Goal: Task Accomplishment & Management: Use online tool/utility

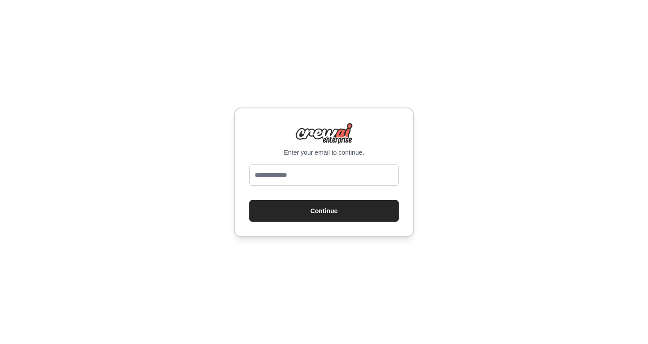
type input "**********"
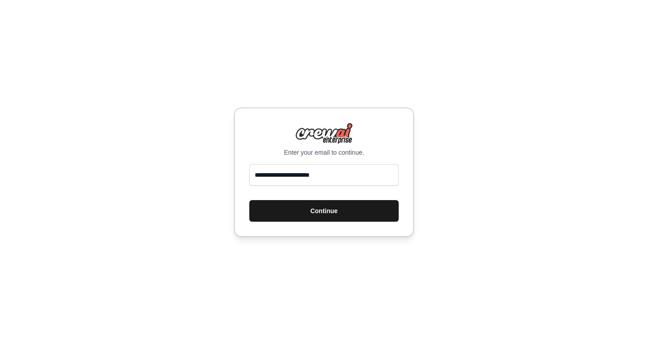
click at [312, 201] on button "Continue" at bounding box center [323, 211] width 149 height 22
click at [310, 213] on button "Continue" at bounding box center [323, 211] width 149 height 22
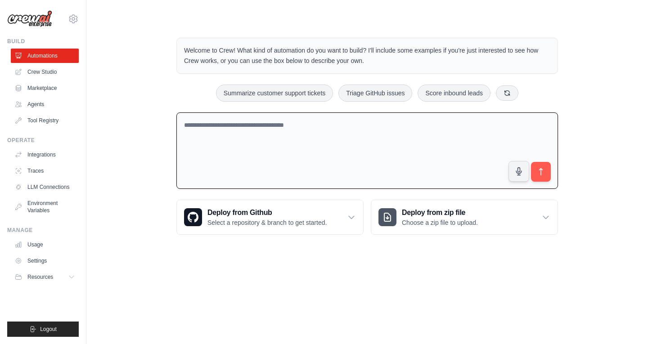
click at [271, 141] on textarea at bounding box center [368, 151] width 382 height 77
click at [305, 98] on button "Summarize customer support tickets" at bounding box center [274, 92] width 117 height 17
type textarea "**********"
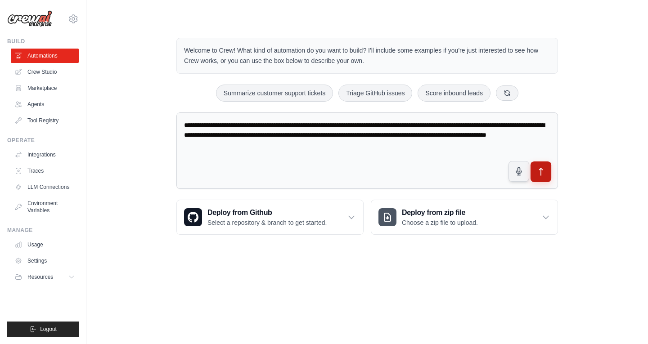
click at [534, 181] on button "submit" at bounding box center [541, 172] width 21 height 21
click at [46, 70] on link "Crew Studio" at bounding box center [46, 72] width 68 height 14
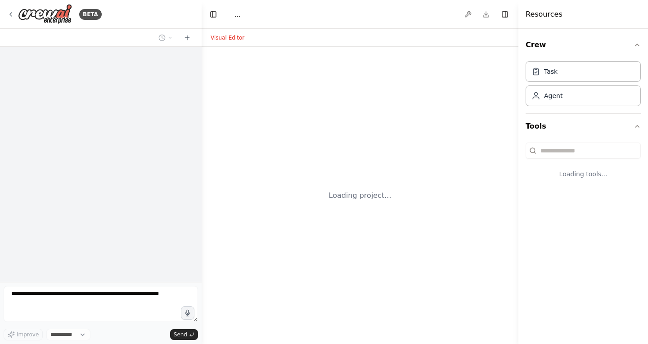
select select "****"
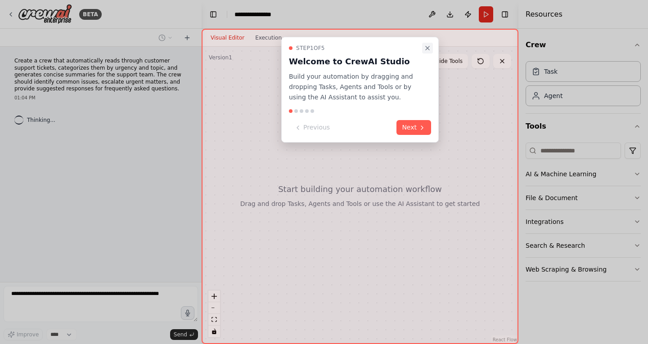
click at [428, 46] on icon "Close walkthrough" at bounding box center [427, 48] width 7 height 7
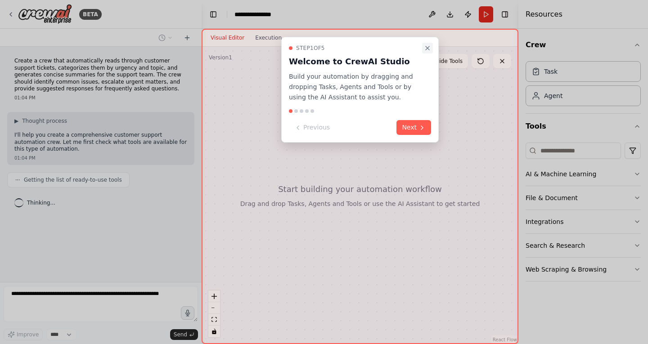
click at [425, 50] on icon "Close walkthrough" at bounding box center [427, 48] width 7 height 7
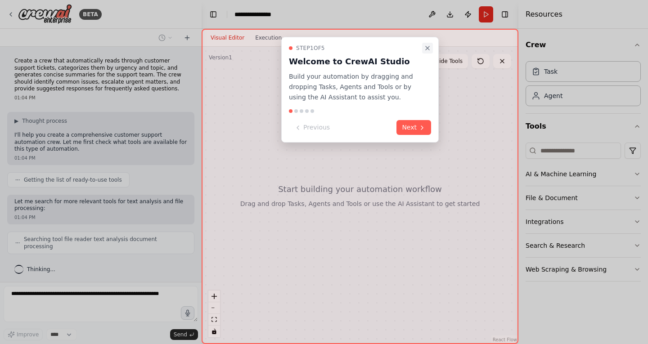
click at [424, 47] on icon "Close walkthrough" at bounding box center [427, 48] width 7 height 7
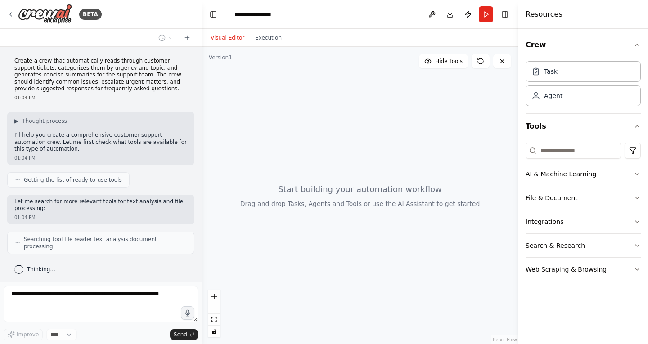
scroll to position [17, 0]
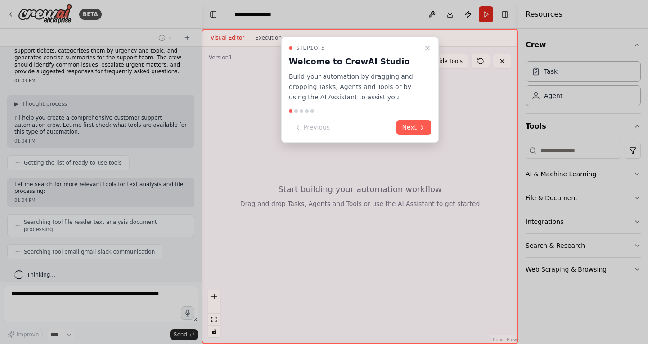
click at [416, 134] on button "Next" at bounding box center [414, 127] width 35 height 15
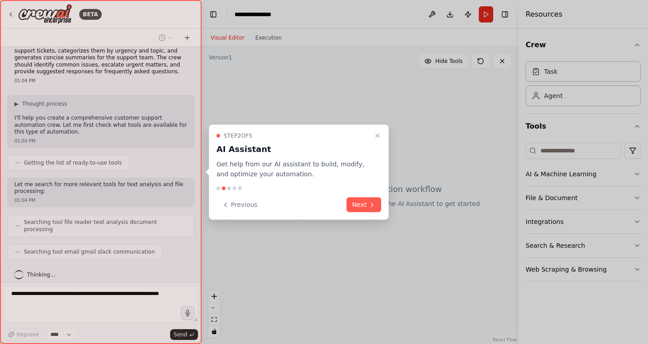
click at [382, 211] on div "Step 2 of 5 AI Assistant Get help from our AI assistant to build, modify, and o…" at bounding box center [299, 172] width 180 height 96
click at [378, 140] on button "Close walkthrough" at bounding box center [377, 135] width 11 height 11
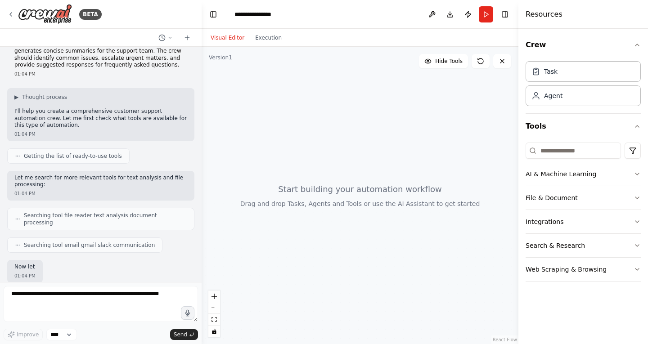
scroll to position [84, 0]
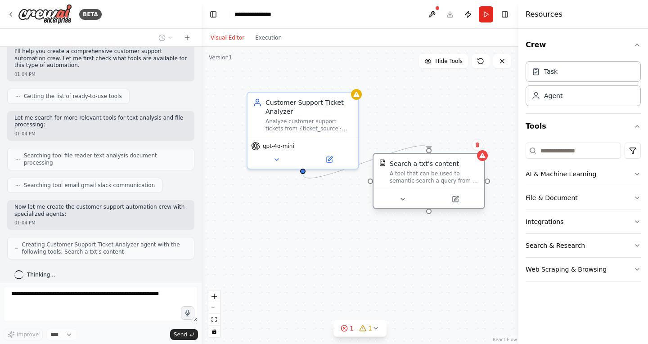
drag, startPoint x: 373, startPoint y: 209, endPoint x: 451, endPoint y: 149, distance: 99.2
click at [452, 159] on div "Search a txt's content" at bounding box center [424, 163] width 69 height 9
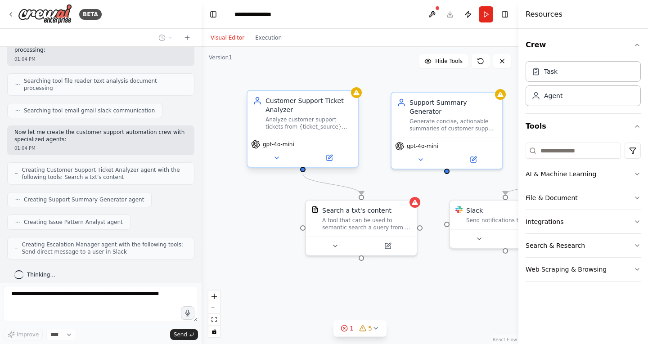
scroll to position [181, 0]
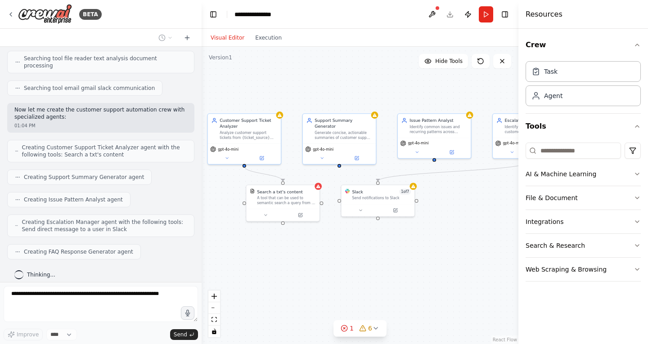
drag, startPoint x: 428, startPoint y: 268, endPoint x: 326, endPoint y: 240, distance: 106.3
click at [322, 242] on div ".deletable-edge-delete-btn { width: 20px; height: 20px; border: 0px solid #ffff…" at bounding box center [360, 196] width 317 height 298
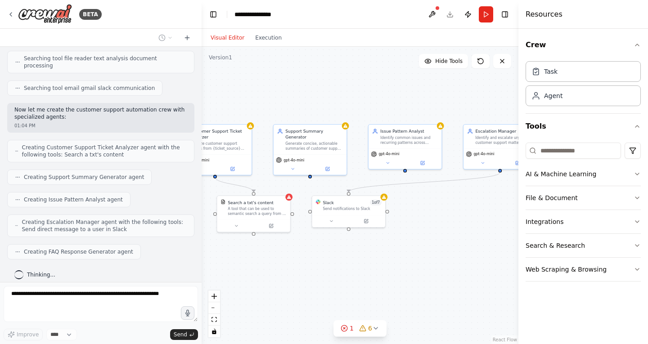
drag, startPoint x: 481, startPoint y: 177, endPoint x: 446, endPoint y: 200, distance: 41.3
click at [446, 200] on div ".deletable-edge-delete-btn { width: 20px; height: 20px; border: 0px solid #ffff…" at bounding box center [360, 196] width 317 height 298
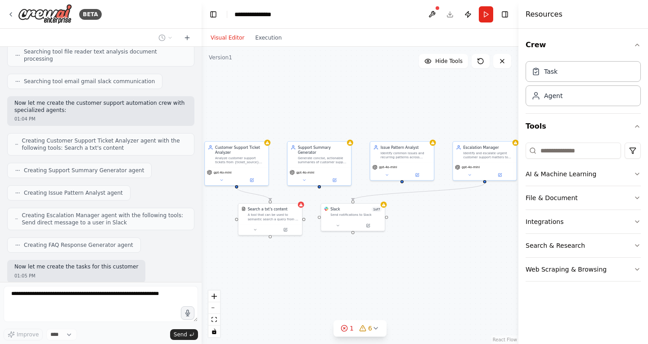
scroll to position [234, 0]
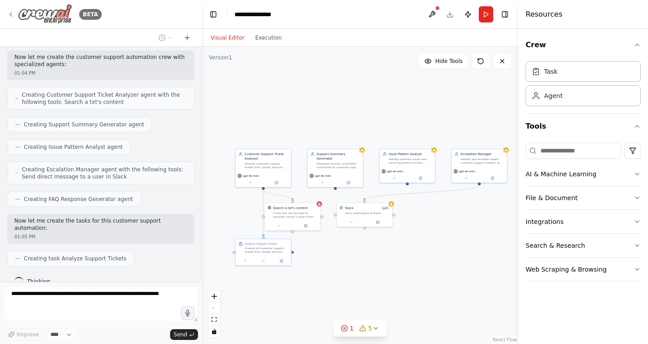
click at [8, 11] on icon at bounding box center [10, 14] width 7 height 7
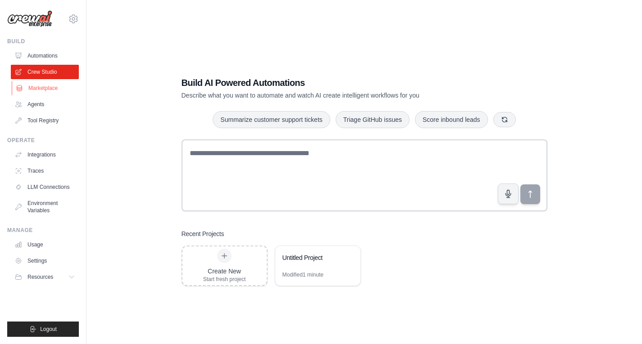
click at [53, 88] on link "Marketplace" at bounding box center [46, 88] width 68 height 14
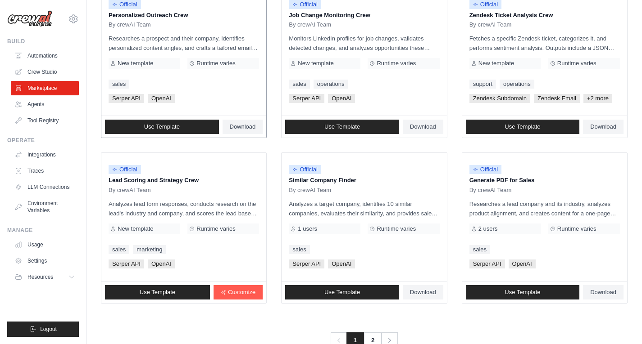
scroll to position [490, 0]
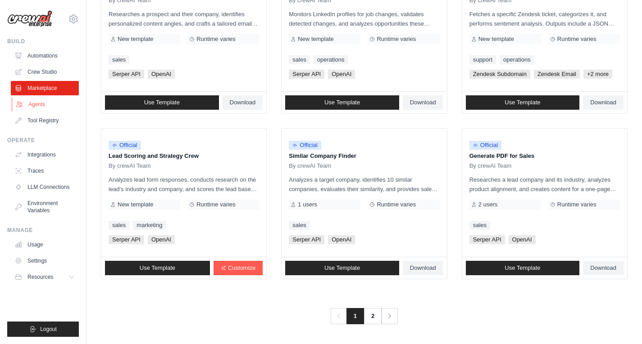
click at [32, 109] on link "Agents" at bounding box center [46, 104] width 68 height 14
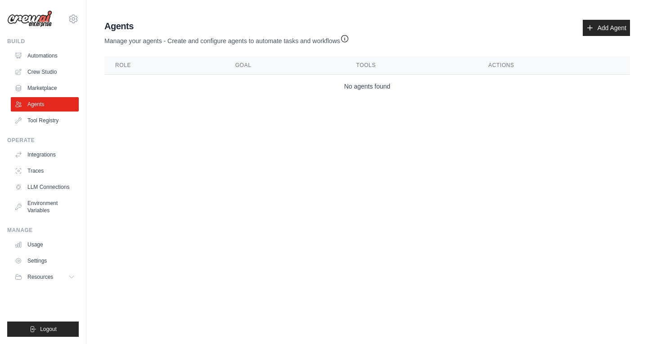
click at [64, 113] on ul "Automations Crew Studio Marketplace Agents Tool Registry" at bounding box center [45, 88] width 68 height 79
click at [61, 119] on link "Tool Registry" at bounding box center [46, 120] width 68 height 14
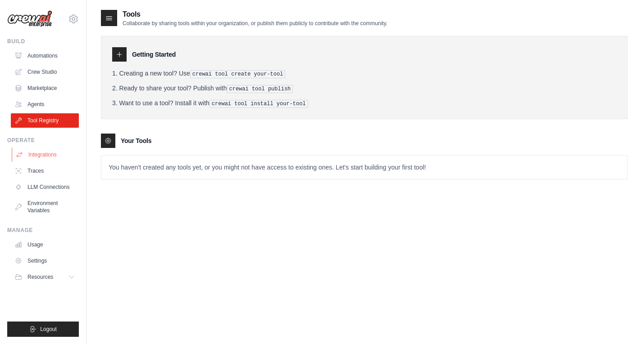
click at [46, 157] on link "Integrations" at bounding box center [46, 155] width 68 height 14
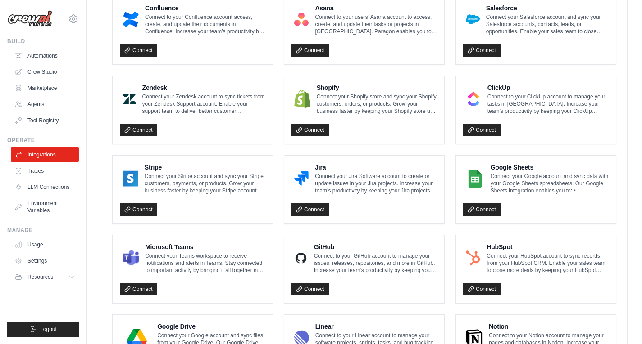
scroll to position [456, 0]
